Goal: Transaction & Acquisition: Book appointment/travel/reservation

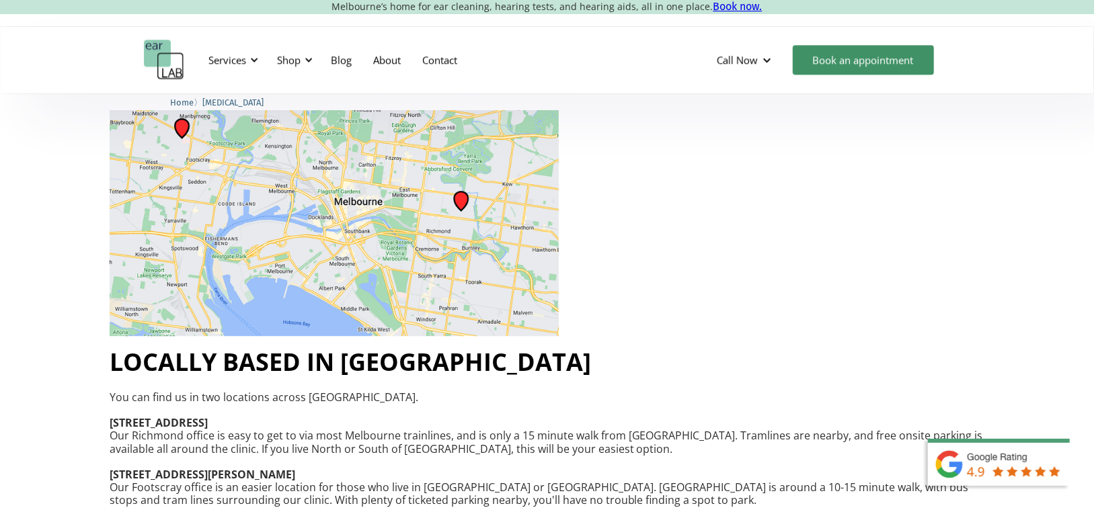
scroll to position [2152, 0]
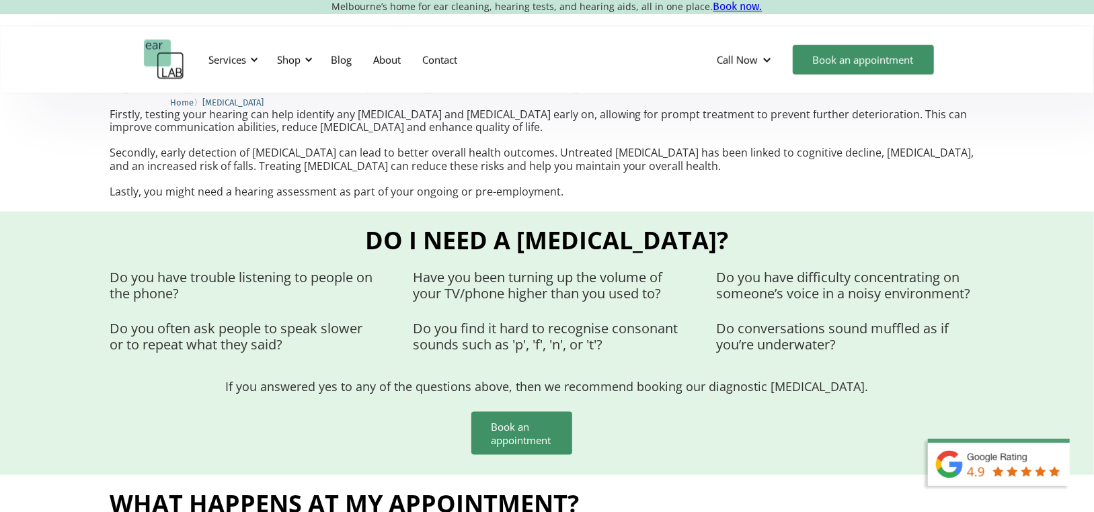
scroll to position [941, 0]
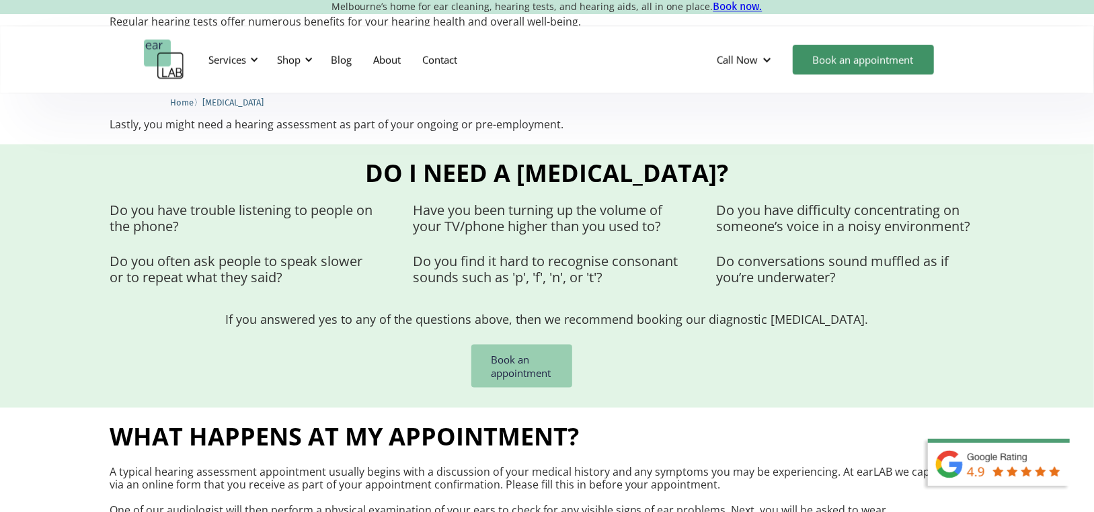
click at [528, 345] on link "Book an appointment" at bounding box center [521, 366] width 101 height 43
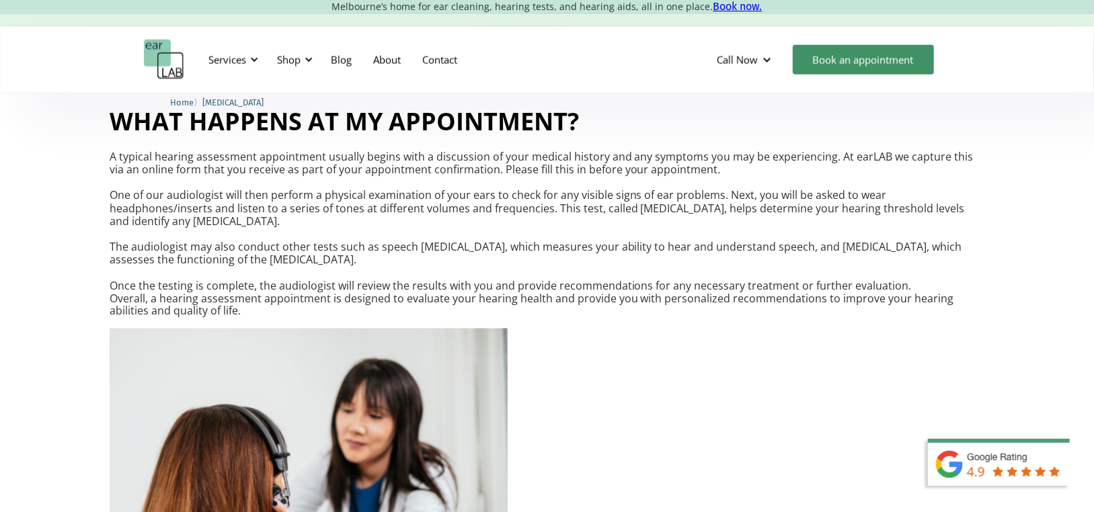
scroll to position [1345, 0]
